Goal: Task Accomplishment & Management: Manage account settings

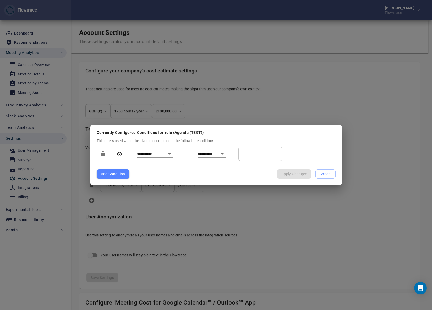
select select "***"
select select "**********"
select select "***"
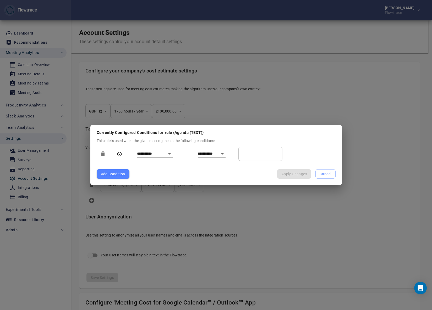
select select "**********"
select select "***"
select select "**********"
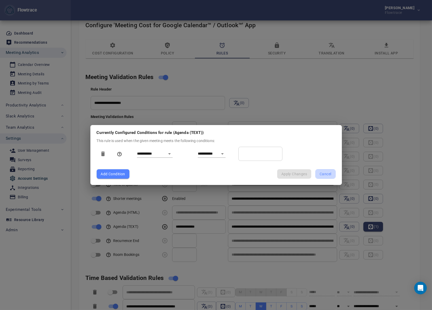
drag, startPoint x: 328, startPoint y: 174, endPoint x: 305, endPoint y: 120, distance: 58.9
click at [328, 174] on span "Cancel" at bounding box center [326, 174] width 12 height 7
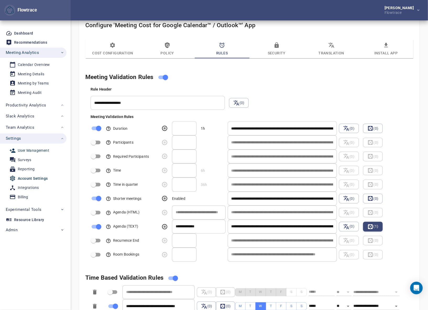
click at [31, 149] on div "User Management" at bounding box center [33, 151] width 31 height 7
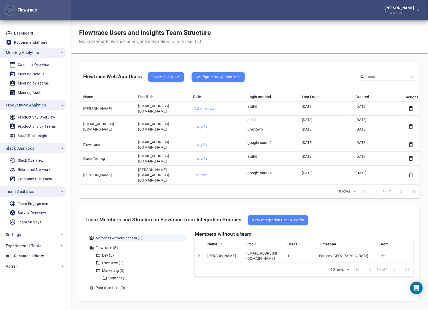
click at [166, 76] on span "Invite Colleague" at bounding box center [165, 77] width 27 height 6
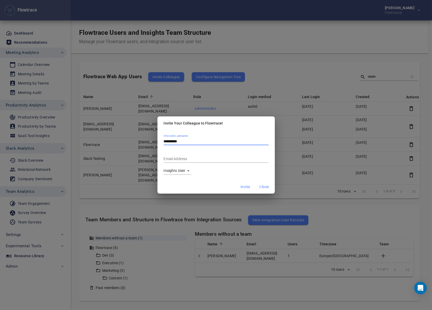
type input "**********"
click at [245, 186] on span "Invite" at bounding box center [245, 187] width 9 height 7
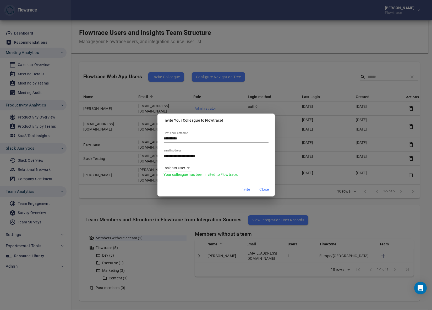
click at [264, 192] on span "Close" at bounding box center [264, 190] width 9 height 7
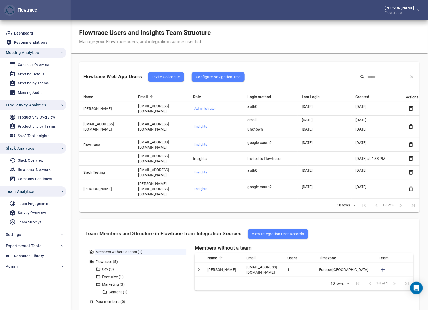
click at [239, 9] on div "[PERSON_NAME] Flowtrace" at bounding box center [250, 10] width 358 height 20
click at [411, 156] on icon "button" at bounding box center [411, 159] width 6 height 6
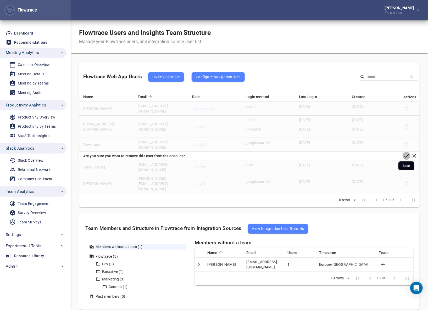
click at [407, 155] on icon "button" at bounding box center [407, 156] width 5 height 3
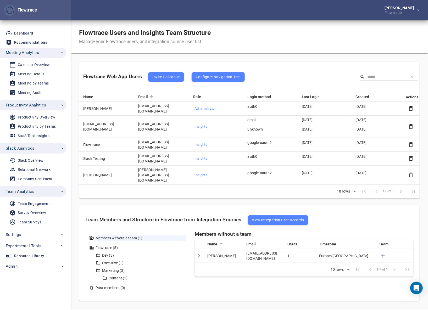
click at [30, 192] on span "Team Analytics" at bounding box center [20, 191] width 29 height 7
click at [34, 146] on span "Slack Analytics" at bounding box center [35, 148] width 59 height 7
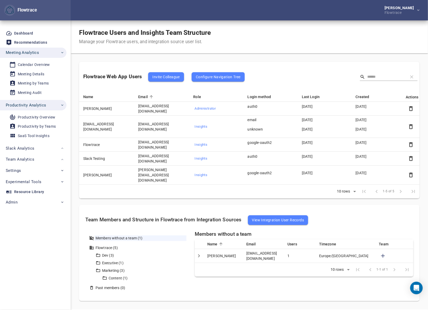
click at [35, 105] on span "Productivity Analytics" at bounding box center [26, 105] width 40 height 7
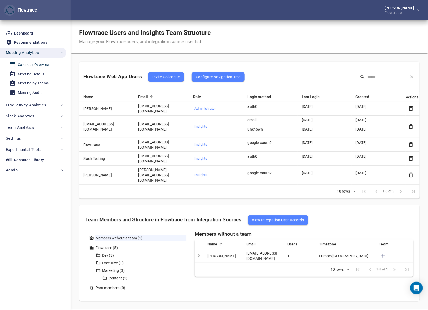
click at [37, 63] on div "Calendar Overview" at bounding box center [34, 65] width 32 height 7
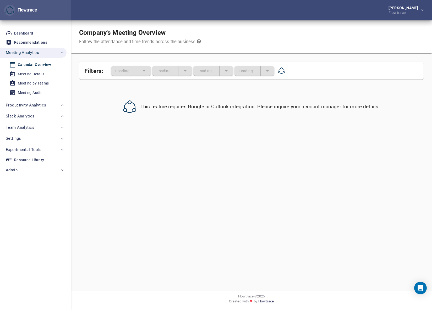
click at [253, 25] on div "Company's Meeting Overview Follow the attendance and time trends across the bus…" at bounding box center [251, 36] width 361 height 33
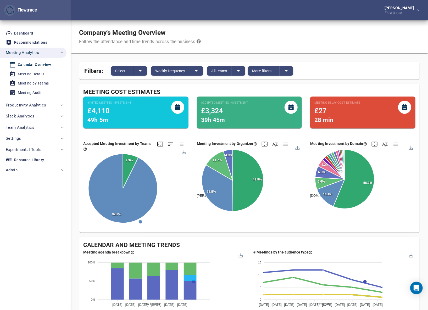
click at [312, 24] on div "Company's Meeting Overview Follow the attendance and time trends across the bus…" at bounding box center [250, 36] width 358 height 33
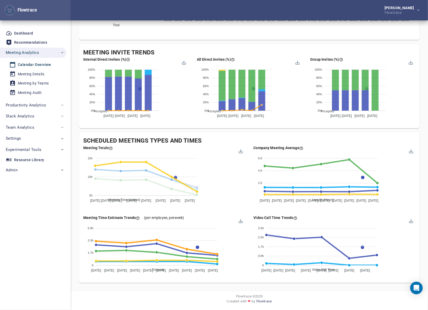
scroll to position [9, 0]
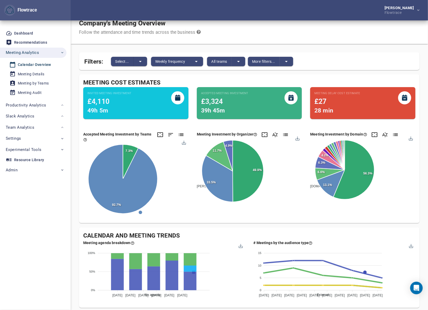
click at [264, 36] on div "Company's Meeting Overview Follow the attendance and time trends across the bus…" at bounding box center [250, 27] width 358 height 33
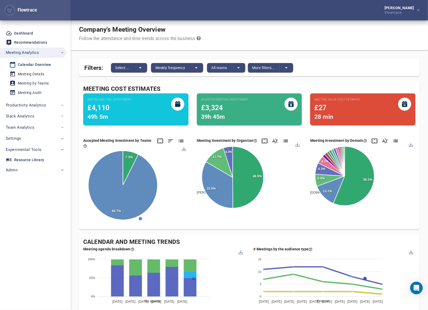
scroll to position [0, 0]
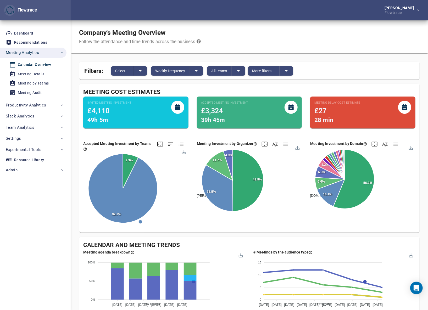
click at [264, 36] on div "Company's Meeting Overview Follow the attendance and time trends across the bus…" at bounding box center [250, 36] width 358 height 33
click at [250, 31] on div "Company's Meeting Overview Follow the attendance and time trends across the bus…" at bounding box center [250, 36] width 358 height 33
click at [201, 18] on div "[PERSON_NAME] Flowtrace" at bounding box center [250, 10] width 358 height 20
click at [277, 22] on div "Company's Meeting Overview Follow the attendance and time trends across the bus…" at bounding box center [250, 36] width 358 height 33
click at [291, 25] on div "Company's Meeting Overview Follow the attendance and time trends across the bus…" at bounding box center [250, 36] width 358 height 33
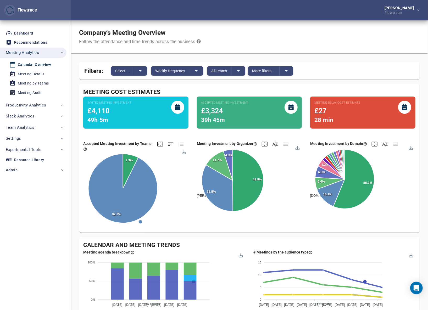
click at [228, 7] on div "[PERSON_NAME] Flowtrace" at bounding box center [250, 10] width 358 height 20
click at [230, 28] on div "Company's Meeting Overview Follow the attendance and time trends across the bus…" at bounding box center [250, 36] width 358 height 33
click at [253, 13] on div "[PERSON_NAME] Flowtrace" at bounding box center [250, 10] width 358 height 20
click at [178, 10] on div "[PERSON_NAME] Flowtrace" at bounding box center [250, 10] width 358 height 20
click at [152, 15] on div "[PERSON_NAME] Flowtrace" at bounding box center [250, 10] width 358 height 20
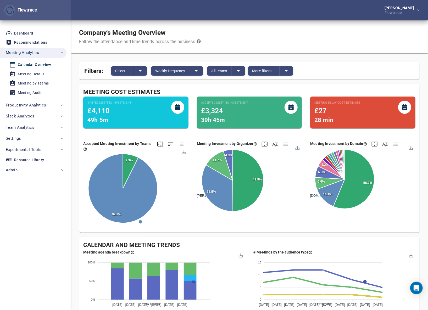
click at [207, 18] on div "[PERSON_NAME] Flowtrace" at bounding box center [250, 10] width 358 height 20
click at [212, 11] on div "[PERSON_NAME] Flowtrace" at bounding box center [250, 10] width 358 height 20
click at [211, 10] on div "[PERSON_NAME] Flowtrace" at bounding box center [250, 10] width 358 height 20
click at [125, 71] on span "Select..." at bounding box center [122, 71] width 14 height 6
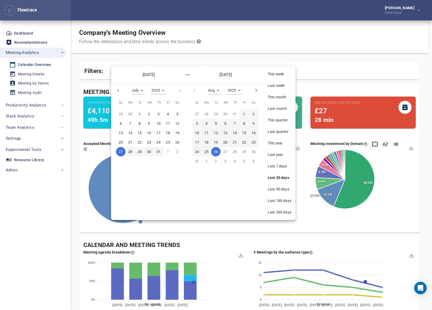
click at [278, 212] on span "Last 360 days" at bounding box center [280, 212] width 24 height 5
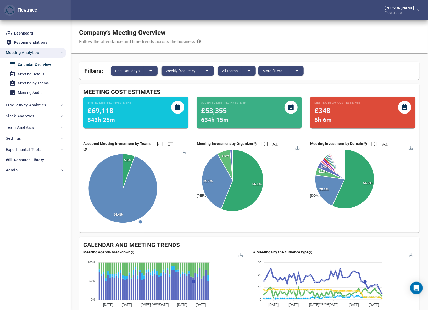
click at [183, 70] on span "Weekly frequency" at bounding box center [181, 71] width 30 height 6
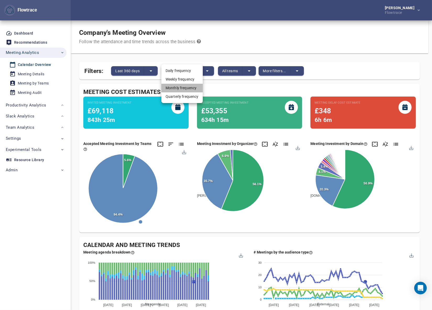
click at [182, 90] on li "Monthly frequency" at bounding box center [181, 88] width 41 height 9
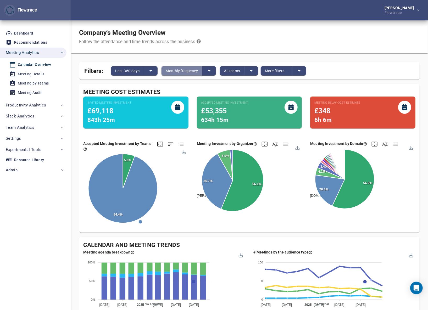
click at [171, 71] on span "Monthly frequency" at bounding box center [182, 71] width 32 height 6
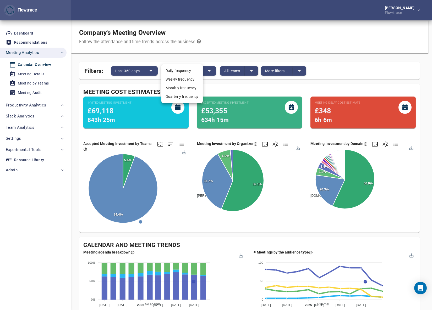
click at [188, 78] on li "Weekly frequency" at bounding box center [181, 79] width 41 height 9
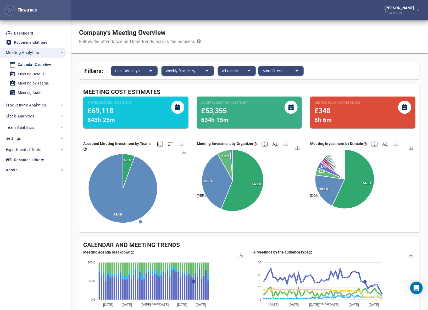
click at [174, 71] on span "Weekly frequency" at bounding box center [181, 71] width 30 height 6
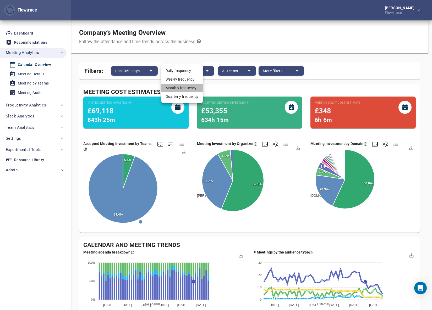
click at [177, 88] on li "Monthly frequency" at bounding box center [181, 88] width 41 height 9
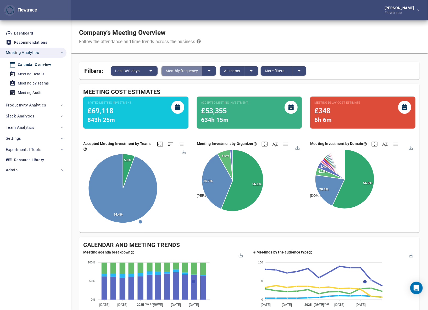
click at [175, 67] on button "Monthly frequency" at bounding box center [182, 70] width 41 height 9
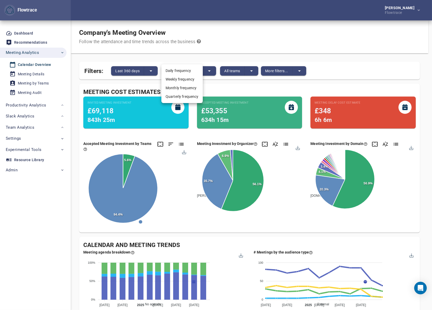
click at [177, 82] on li "Weekly frequency" at bounding box center [181, 79] width 41 height 9
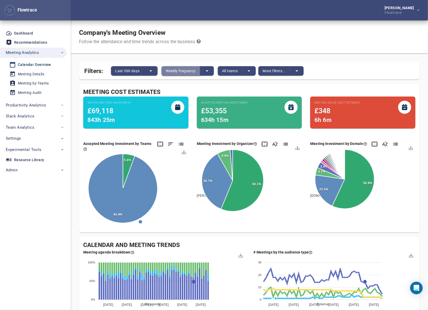
click at [178, 70] on span "Weekly frequency" at bounding box center [181, 71] width 30 height 6
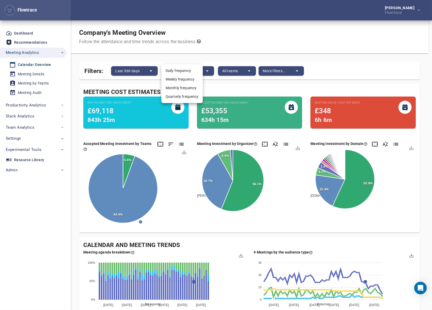
click at [186, 89] on li "Monthly frequency" at bounding box center [181, 88] width 41 height 9
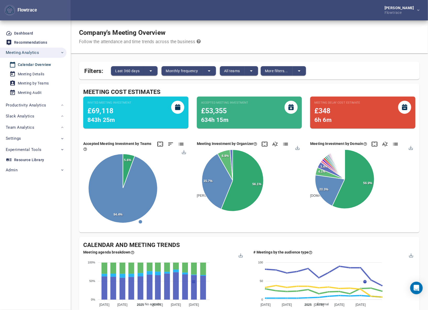
click at [286, 34] on div "Company's Meeting Overview Follow the attendance and time trends across the bus…" at bounding box center [250, 36] width 358 height 33
click at [230, 7] on div "[PERSON_NAME] Flowtrace" at bounding box center [250, 10] width 358 height 20
click at [286, 22] on div "Company's Meeting Overview Follow the attendance and time trends across the bus…" at bounding box center [250, 36] width 358 height 33
click at [129, 73] on span "Last 360 days" at bounding box center [127, 71] width 24 height 6
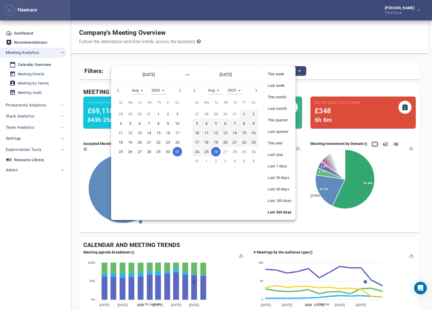
click at [229, 20] on div at bounding box center [216, 155] width 432 height 310
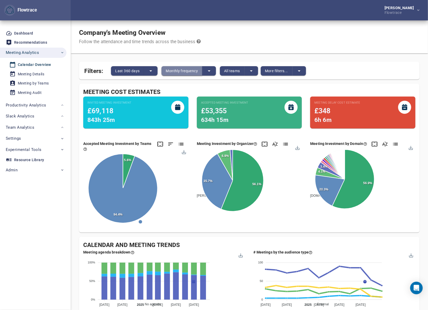
click at [181, 71] on span "Monthly frequency" at bounding box center [182, 71] width 32 height 6
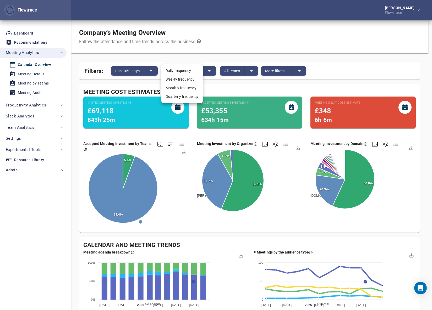
click at [233, 40] on div at bounding box center [216, 155] width 432 height 310
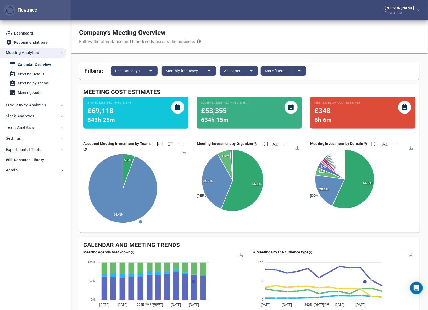
click at [219, 71] on div "Daily frequency Weekly frequency Monthly frequency Quarterly frequency" at bounding box center [214, 155] width 428 height 310
click at [228, 72] on span "All teams" at bounding box center [232, 71] width 16 height 6
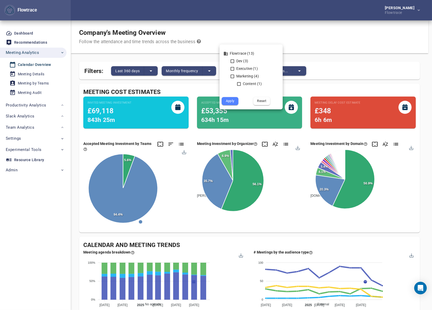
click at [257, 29] on div at bounding box center [216, 155] width 432 height 310
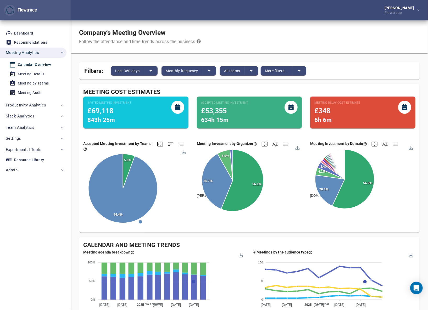
click at [277, 74] on body "Flowtrace Petri Lehtonen Flowtrace Flowtrace Dashboard Recommendations Meeting …" at bounding box center [214, 155] width 428 height 310
click at [278, 71] on span "More filters..." at bounding box center [276, 71] width 23 height 6
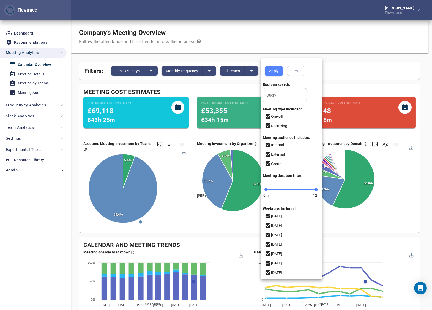
click at [269, 35] on div at bounding box center [216, 155] width 432 height 310
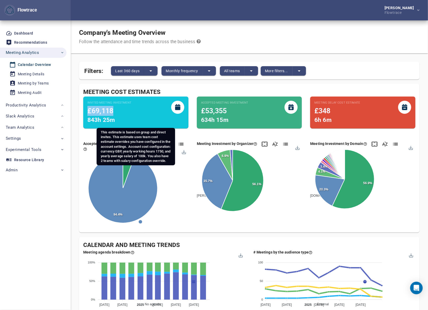
drag, startPoint x: 89, startPoint y: 111, endPoint x: 115, endPoint y: 112, distance: 25.7
click at [115, 112] on div "£69,118" at bounding box center [110, 111] width 44 height 10
click at [101, 105] on small "Invited Meeting Investment" at bounding box center [110, 103] width 44 height 4
drag, startPoint x: 130, startPoint y: 102, endPoint x: 128, endPoint y: 102, distance: 2.9
click at [129, 102] on small "Invited Meeting Investment" at bounding box center [110, 103] width 44 height 4
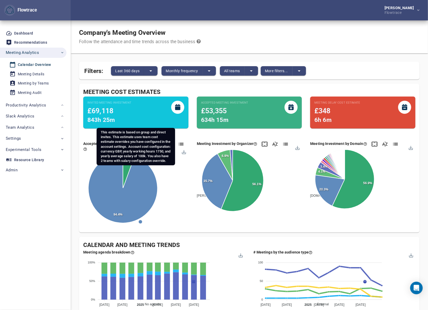
click at [121, 103] on small "Invited Meeting Investment" at bounding box center [110, 103] width 44 height 4
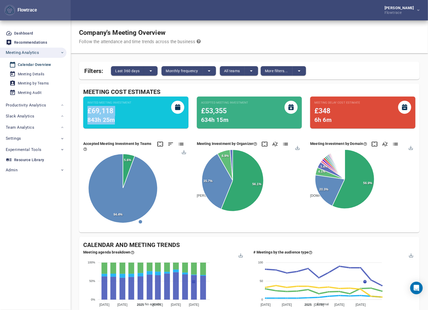
drag, startPoint x: 89, startPoint y: 112, endPoint x: 127, endPoint y: 124, distance: 40.1
click at [127, 124] on div "Invited Meeting Investment £69,118 843h 25m" at bounding box center [135, 113] width 105 height 32
click at [264, 44] on div "Company's Meeting Overview Follow the attendance and time trends across the bus…" at bounding box center [250, 36] width 358 height 33
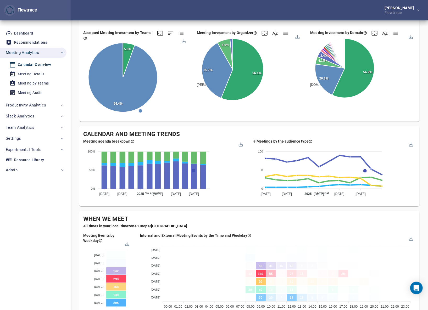
scroll to position [167, 0]
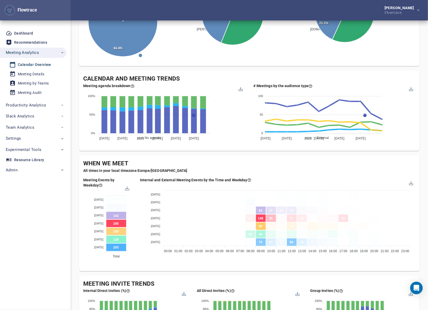
click at [227, 152] on div "Company's Meeting Overview Follow the attendance and time trends across the bus…" at bounding box center [249, 184] width 341 height 661
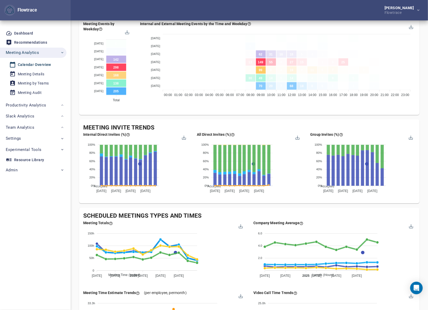
scroll to position [333, 0]
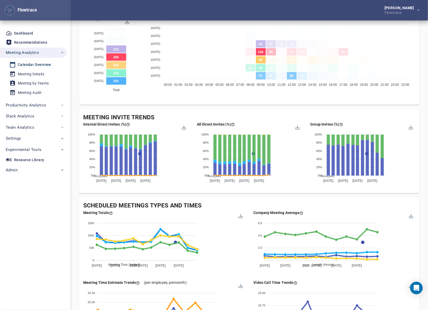
click at [235, 194] on div "Company's Meeting Overview Follow the attendance and time trends across the bus…" at bounding box center [249, 17] width 341 height 661
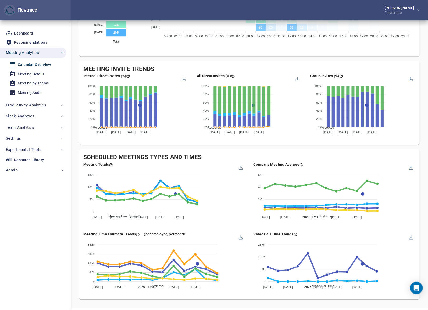
scroll to position [389, 0]
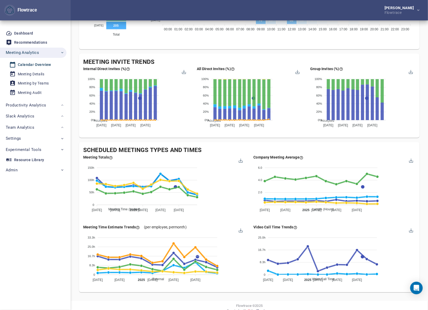
click at [240, 218] on div "Meeting Totals Meeting Time (Invited) Meeting Time (HI) Meeting Time (LO) # Mee…" at bounding box center [164, 186] width 170 height 70
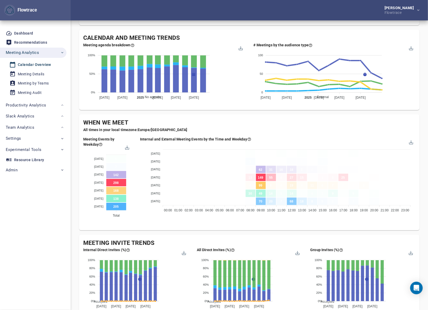
scroll to position [0, 0]
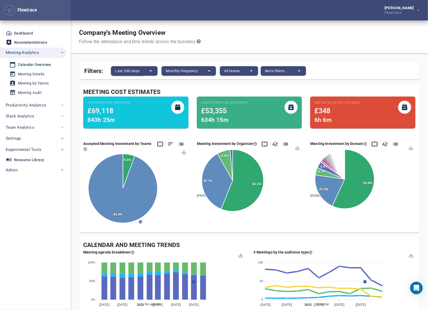
click at [141, 70] on button "Last 360 days" at bounding box center [127, 70] width 33 height 9
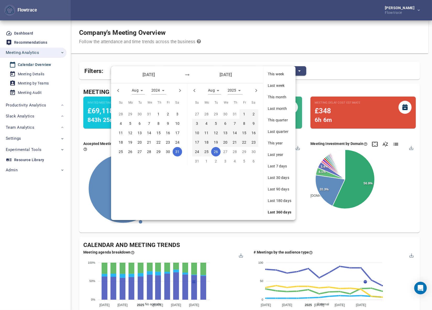
click at [223, 39] on div at bounding box center [216, 155] width 432 height 310
click at [161, 52] on div at bounding box center [216, 155] width 432 height 310
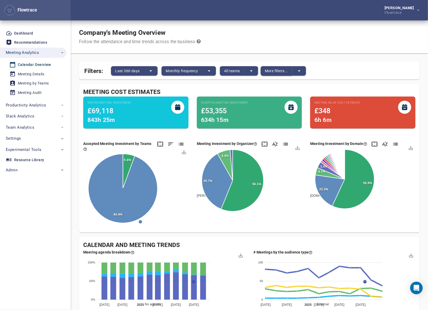
click at [272, 71] on span "More filters..." at bounding box center [276, 71] width 23 height 6
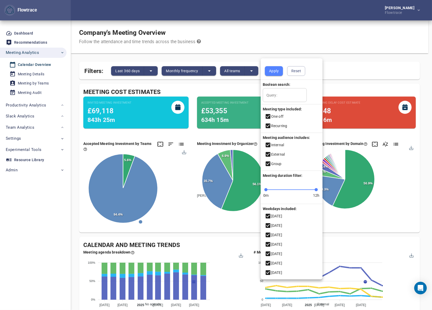
click at [286, 96] on input "Query:" at bounding box center [285, 95] width 44 height 14
click at [311, 39] on div at bounding box center [216, 155] width 432 height 310
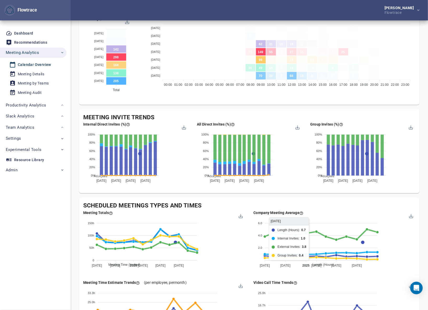
scroll to position [389, 0]
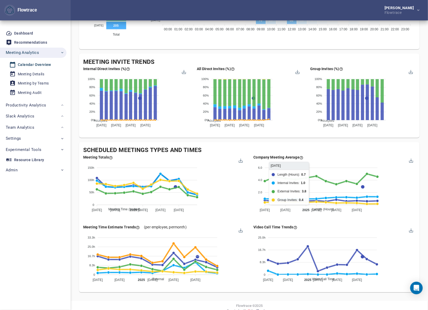
click at [288, 143] on div "Scheduled Meetings Types and Times Meeting Totals Meeting Time (Invited) Meetin…" at bounding box center [249, 217] width 341 height 151
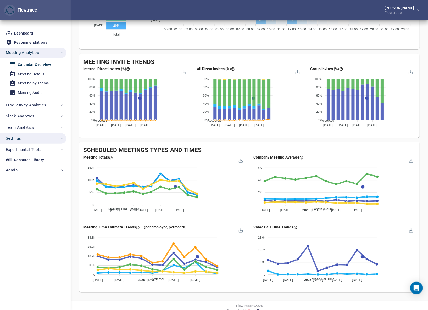
click at [40, 138] on span "Settings" at bounding box center [35, 138] width 59 height 7
click at [32, 178] on div "Account Settings" at bounding box center [32, 179] width 29 height 7
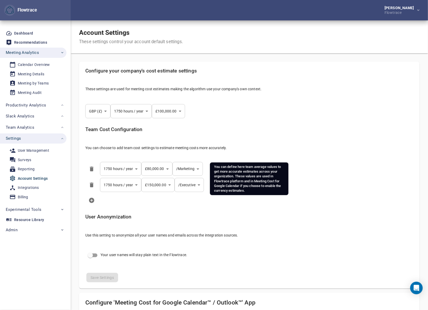
click at [349, 135] on div "Team Cost Configuration You can choose to add team cost settings to estimate me…" at bounding box center [249, 141] width 337 height 36
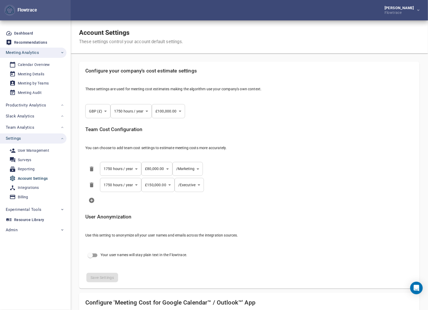
select select "***"
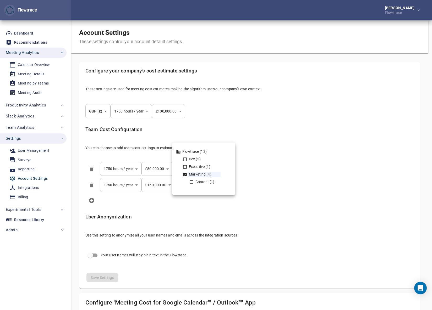
click at [188, 172] on body "Flowtrace Petri Lehtonen Flowtrace Flowtrace Dashboard Recommendations Meeting …" at bounding box center [216, 155] width 432 height 310
click at [279, 187] on div at bounding box center [216, 155] width 432 height 310
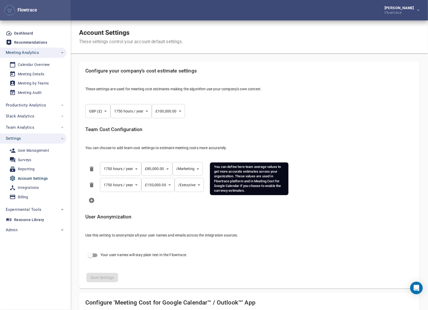
click at [337, 198] on li at bounding box center [249, 200] width 337 height 15
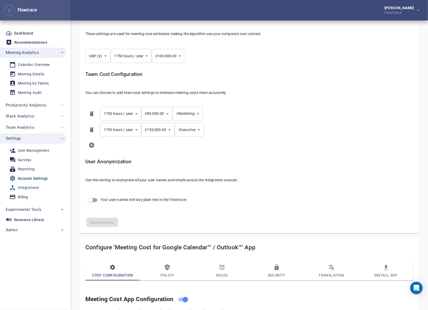
scroll to position [111, 0]
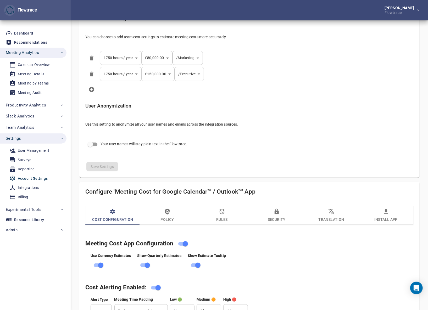
click at [335, 146] on div "**********" at bounding box center [249, 64] width 337 height 223
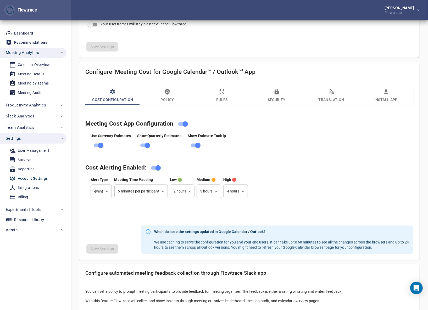
scroll to position [222, 0]
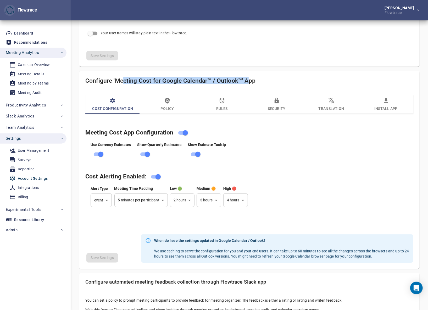
drag, startPoint x: 123, startPoint y: 79, endPoint x: 246, endPoint y: 79, distance: 122.9
click at [246, 79] on h4 "Configure 'Meeting Cost for Google Calendar™ / Outlook™' App" at bounding box center [249, 80] width 328 height 7
drag, startPoint x: 248, startPoint y: 79, endPoint x: 223, endPoint y: 79, distance: 25.4
click at [248, 79] on h4 "Configure 'Meeting Cost for Google Calendar™ / Outlook™' App" at bounding box center [249, 80] width 328 height 7
click at [223, 79] on h4 "Configure 'Meeting Cost for Google Calendar™ / Outlook™' App" at bounding box center [249, 80] width 328 height 7
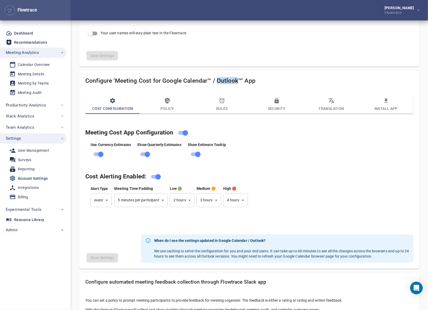
click at [223, 79] on h4 "Configure 'Meeting Cost for Google Calendar™ / Outlook™' App" at bounding box center [249, 80] width 328 height 7
click at [168, 100] on icon "button" at bounding box center [167, 101] width 6 height 6
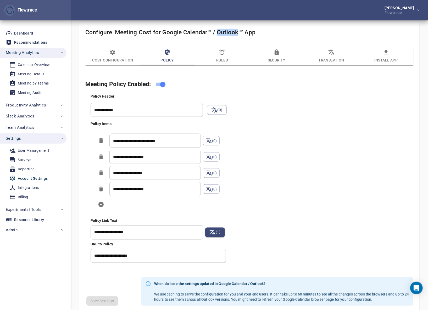
scroll to position [278, 0]
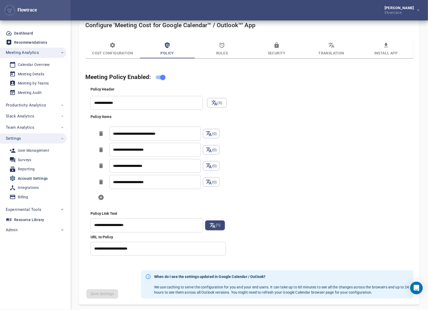
click at [297, 163] on div "**********" at bounding box center [255, 172] width 330 height 172
click at [293, 126] on div "**********" at bounding box center [255, 172] width 330 height 172
click at [124, 250] on input "**********" at bounding box center [158, 249] width 135 height 14
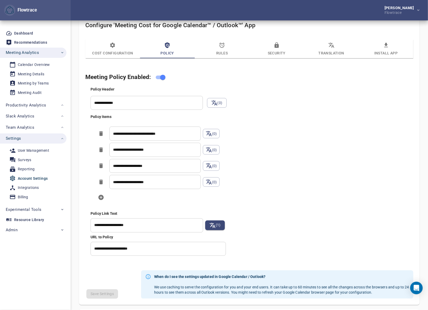
click at [310, 142] on div "**********" at bounding box center [255, 172] width 330 height 172
click at [222, 45] on icon "button" at bounding box center [222, 45] width 5 height 5
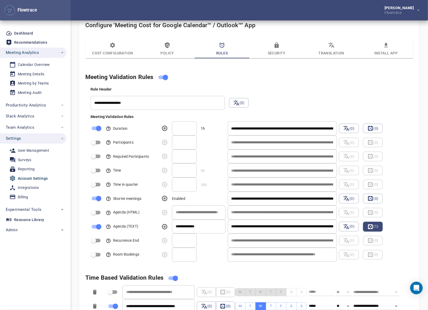
click at [312, 91] on div "Rule Header" at bounding box center [253, 89] width 324 height 5
